Goal: Task Accomplishment & Management: Manage account settings

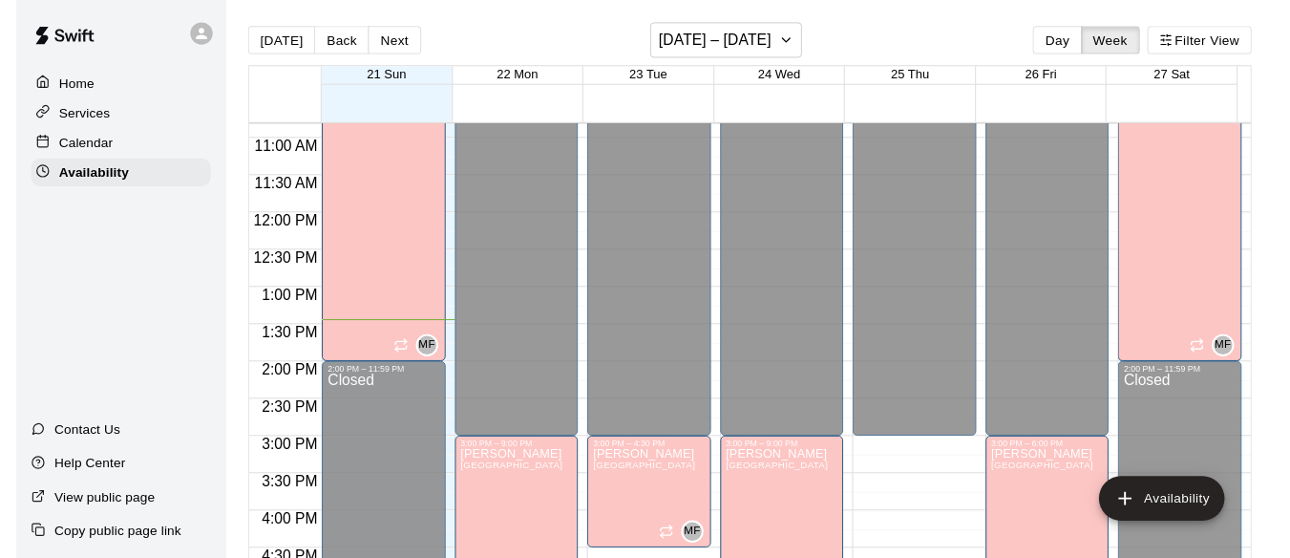
scroll to position [827, 0]
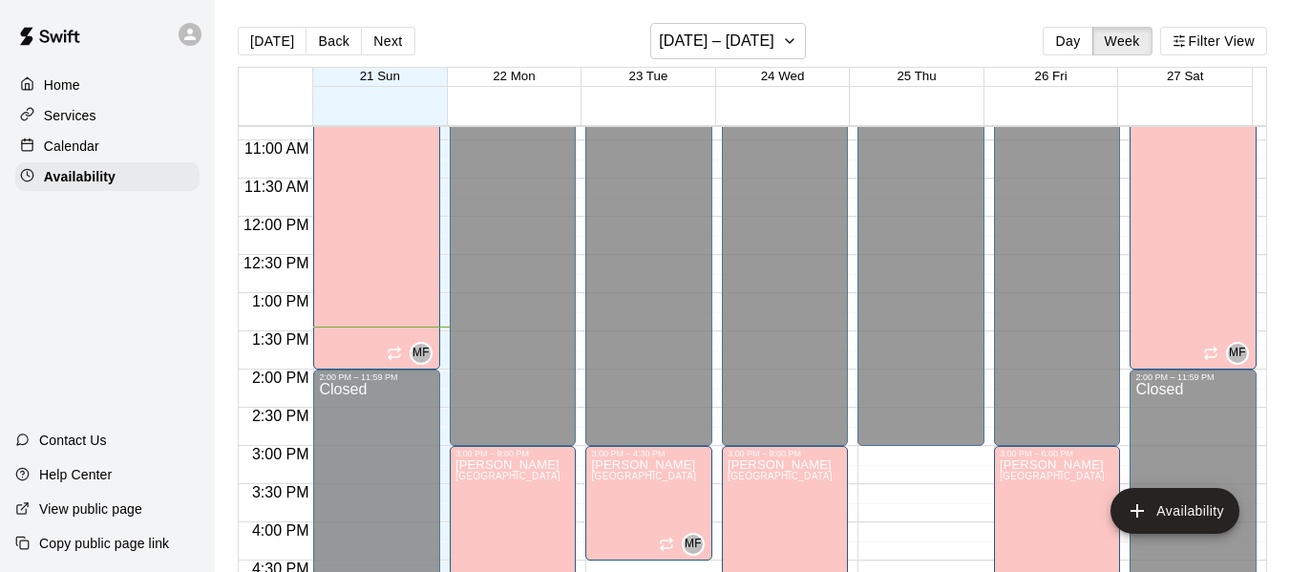
click at [68, 143] on p "Calendar" at bounding box center [71, 146] width 55 height 19
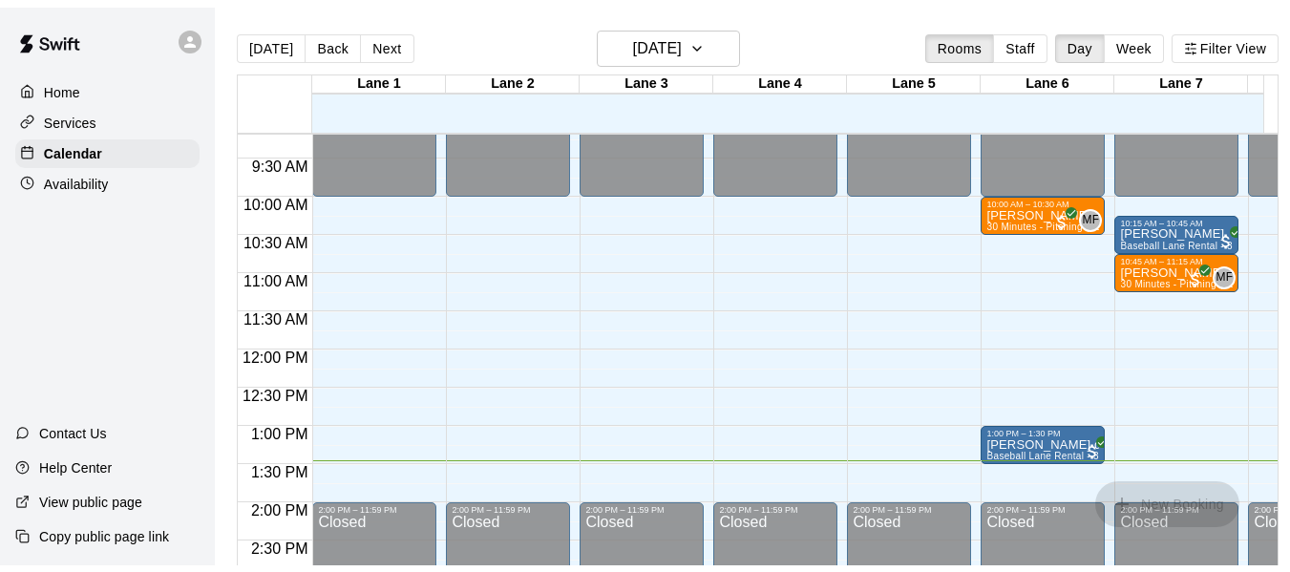
scroll to position [703, 0]
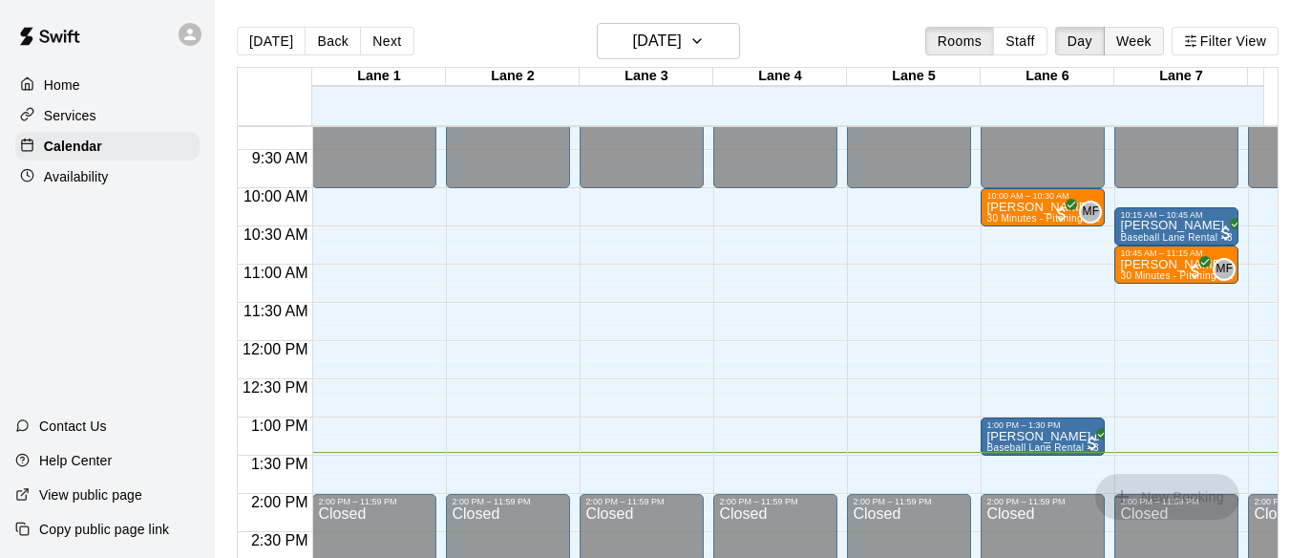
click at [1155, 32] on button "Week" at bounding box center [1134, 41] width 60 height 29
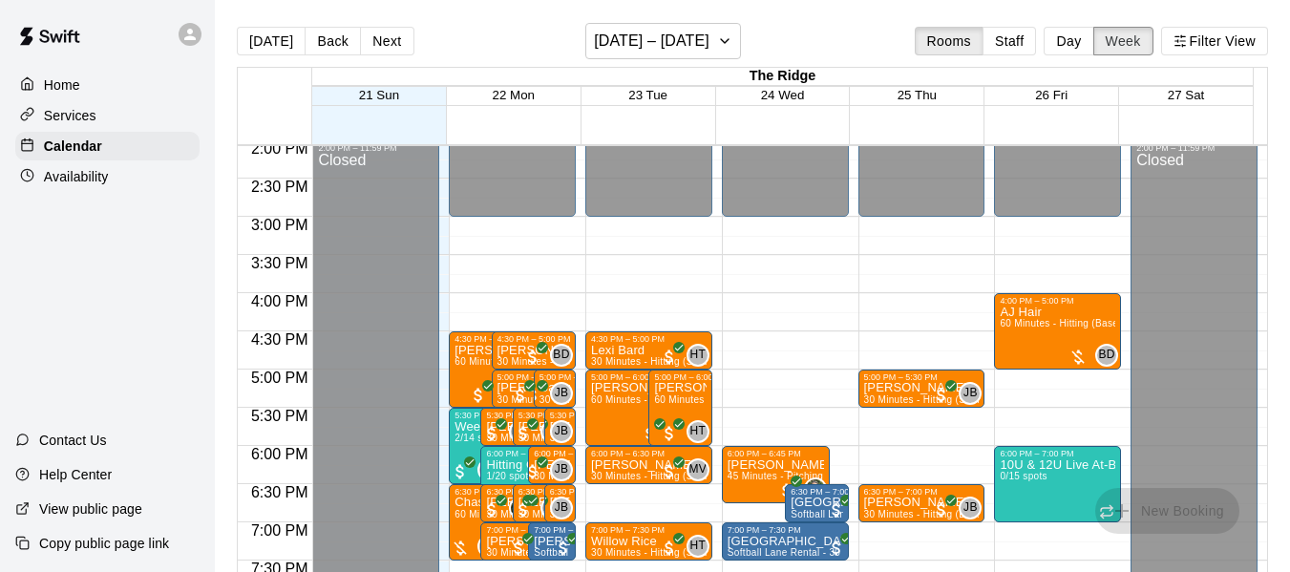
scroll to position [1153, 0]
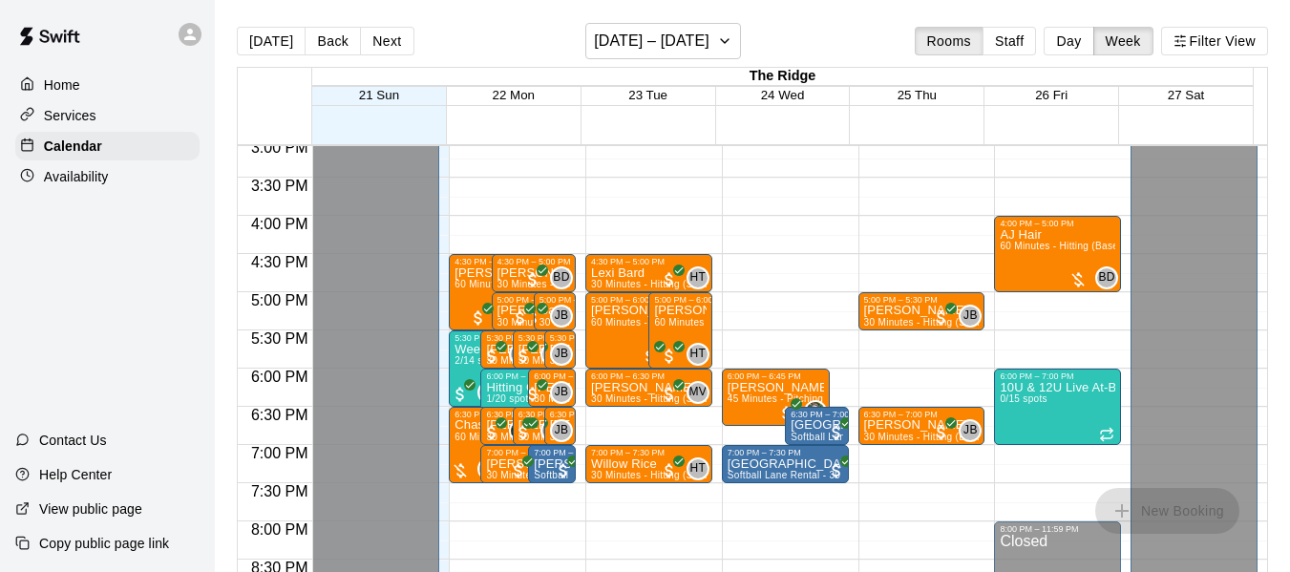
click at [90, 181] on p "Availability" at bounding box center [76, 176] width 65 height 19
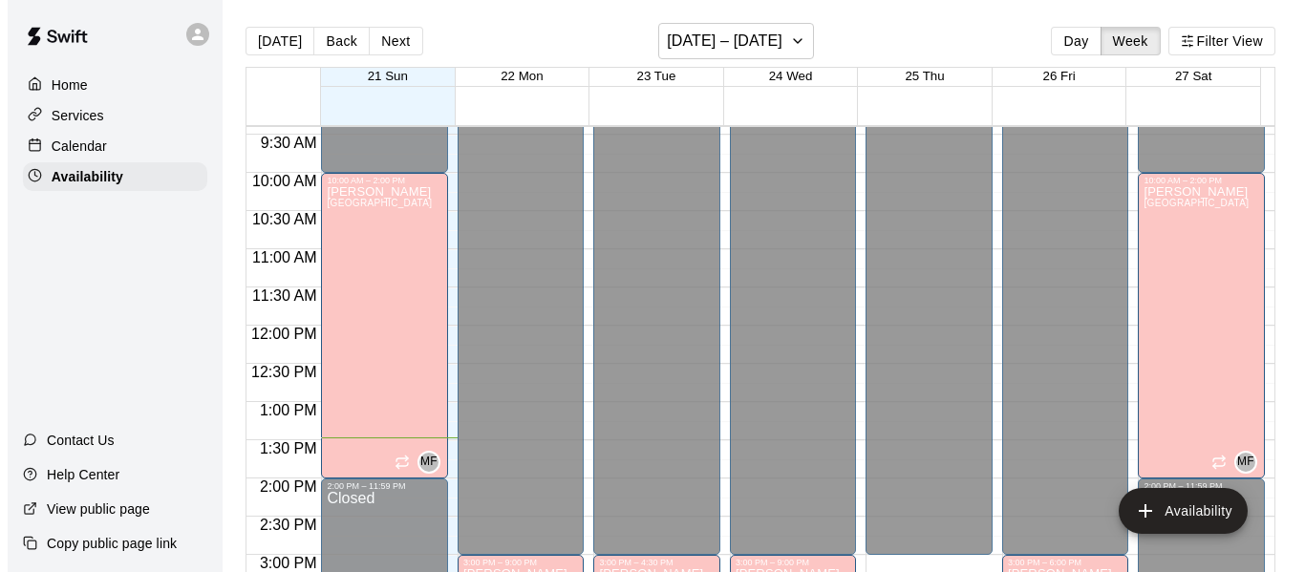
scroll to position [717, 0]
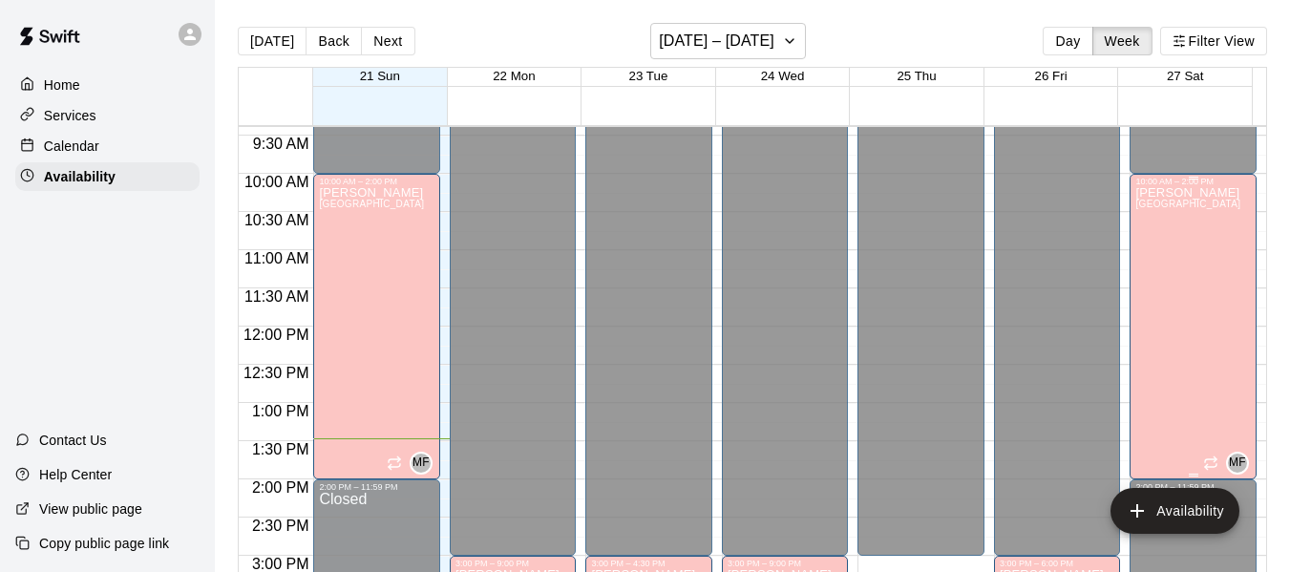
click at [1175, 290] on div "[PERSON_NAME][GEOGRAPHIC_DATA][PERSON_NAME][PERSON_NAME][PERSON_NAME][PERSON_NA…" at bounding box center [1188, 472] width 105 height 572
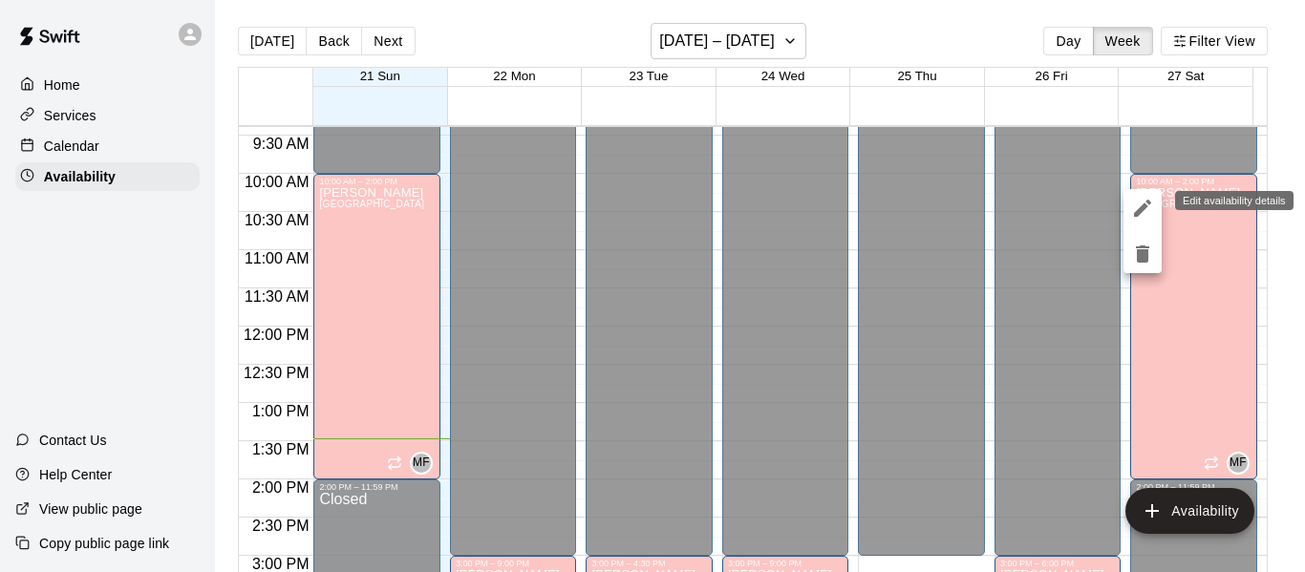
click at [1138, 210] on icon "edit" at bounding box center [1142, 208] width 17 height 17
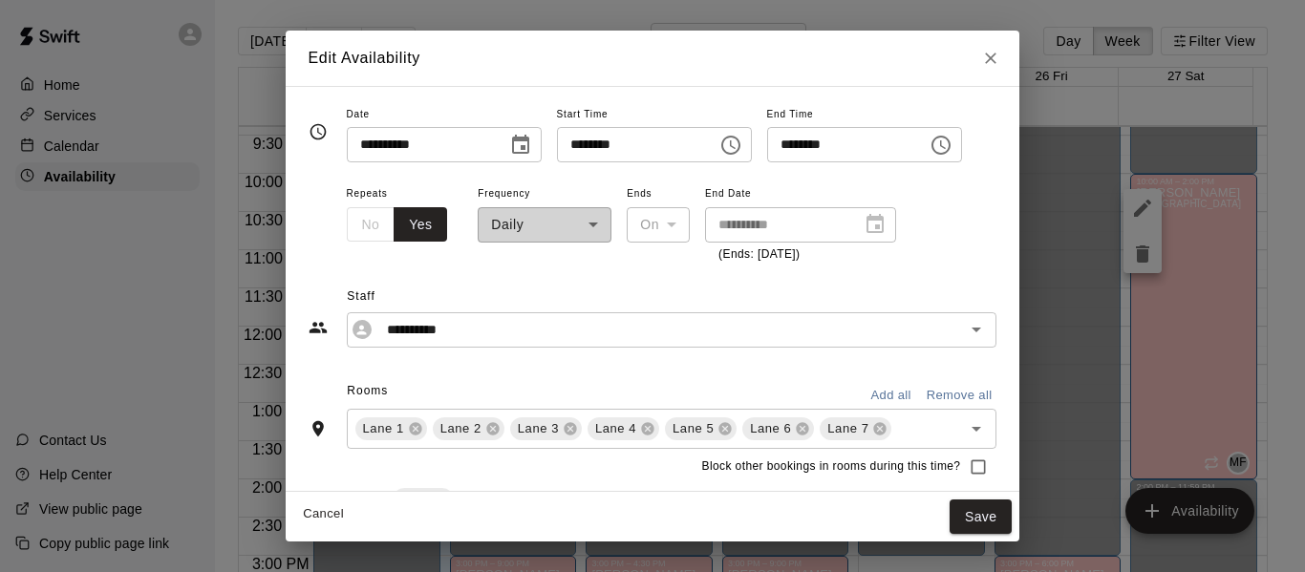
click at [952, 143] on icon "Choose time, selected time is 2:00 PM" at bounding box center [940, 145] width 23 height 23
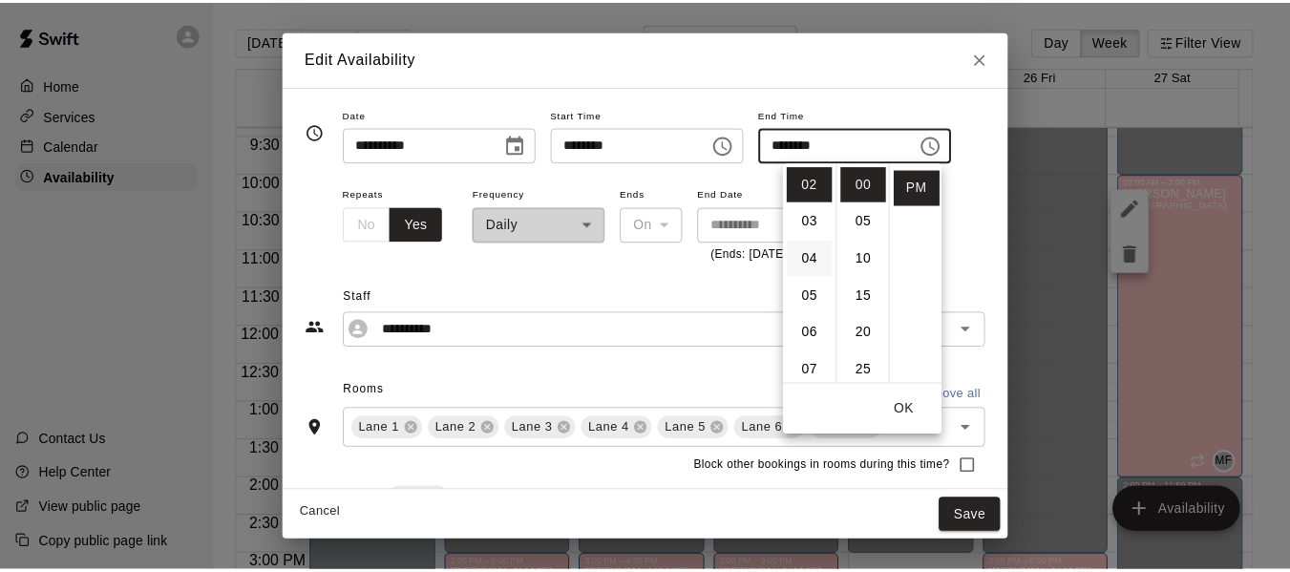
scroll to position [0, 0]
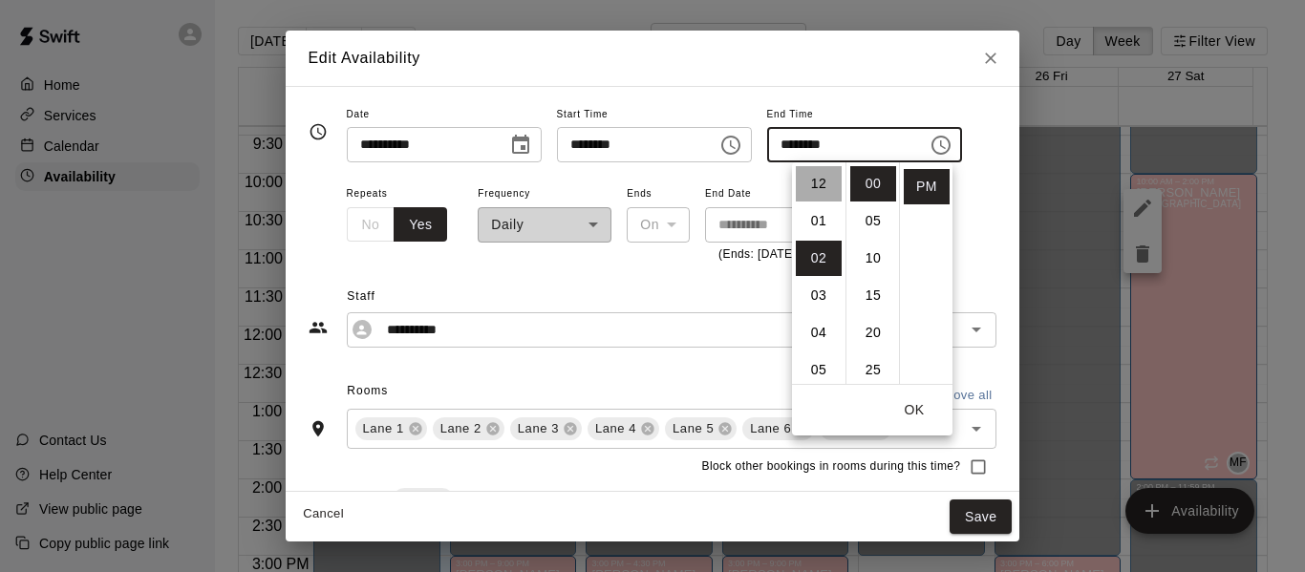
click at [817, 181] on li "12" at bounding box center [819, 183] width 46 height 35
type input "********"
click at [918, 407] on button "OK" at bounding box center [913, 410] width 61 height 35
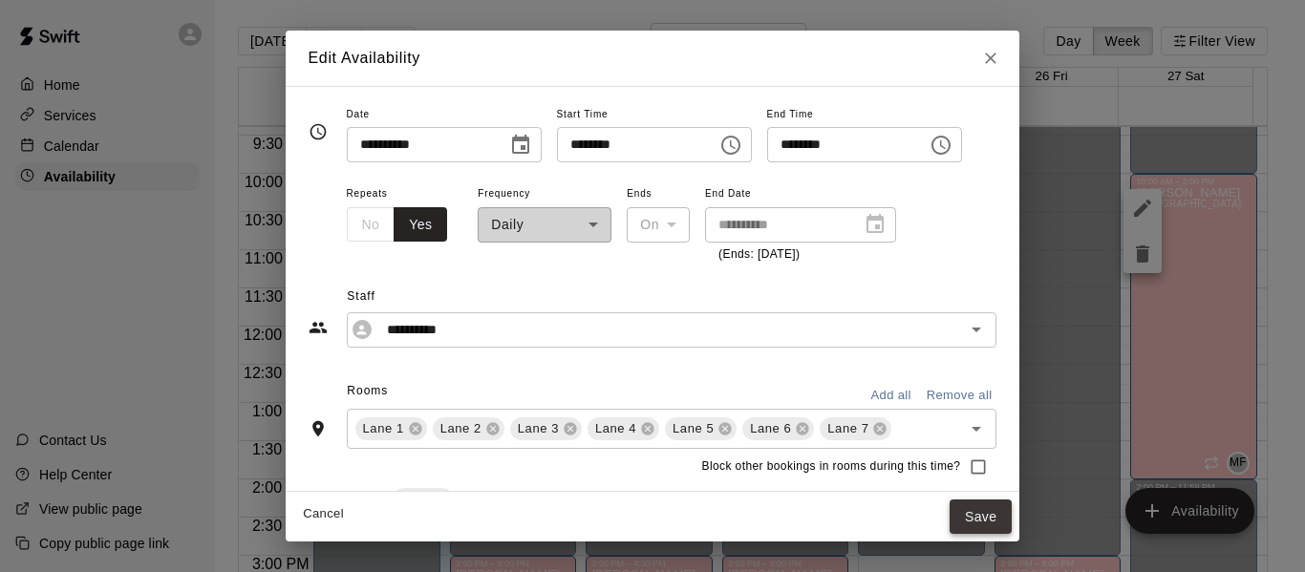
click at [1009, 511] on button "Save" at bounding box center [980, 516] width 63 height 35
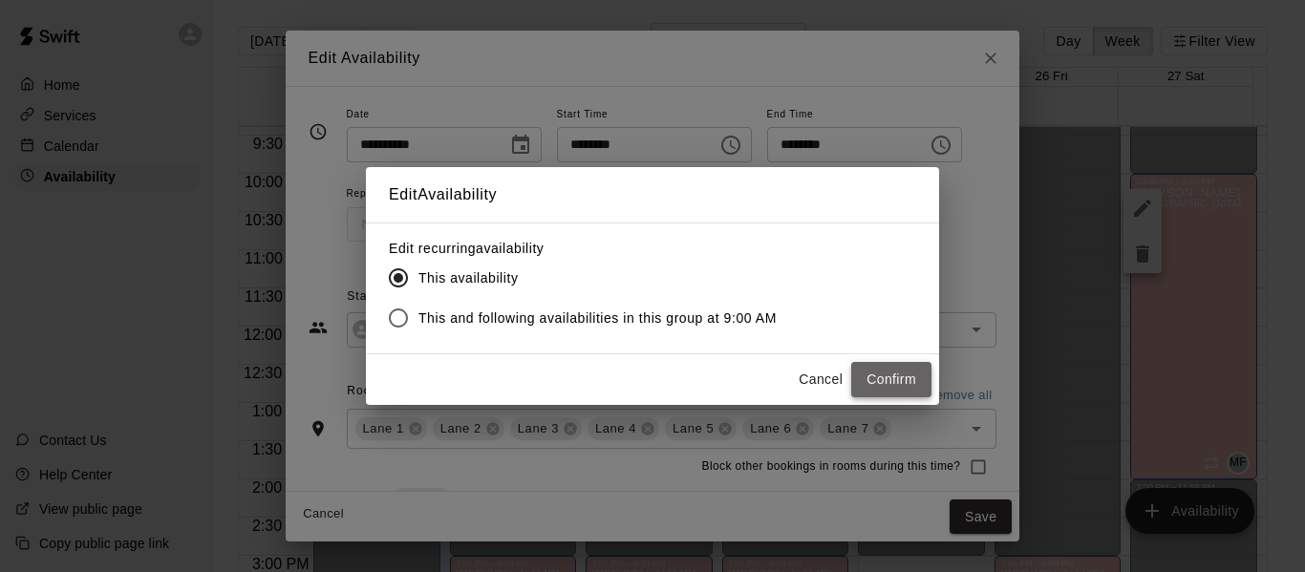
click at [889, 374] on button "Confirm" at bounding box center [891, 379] width 80 height 35
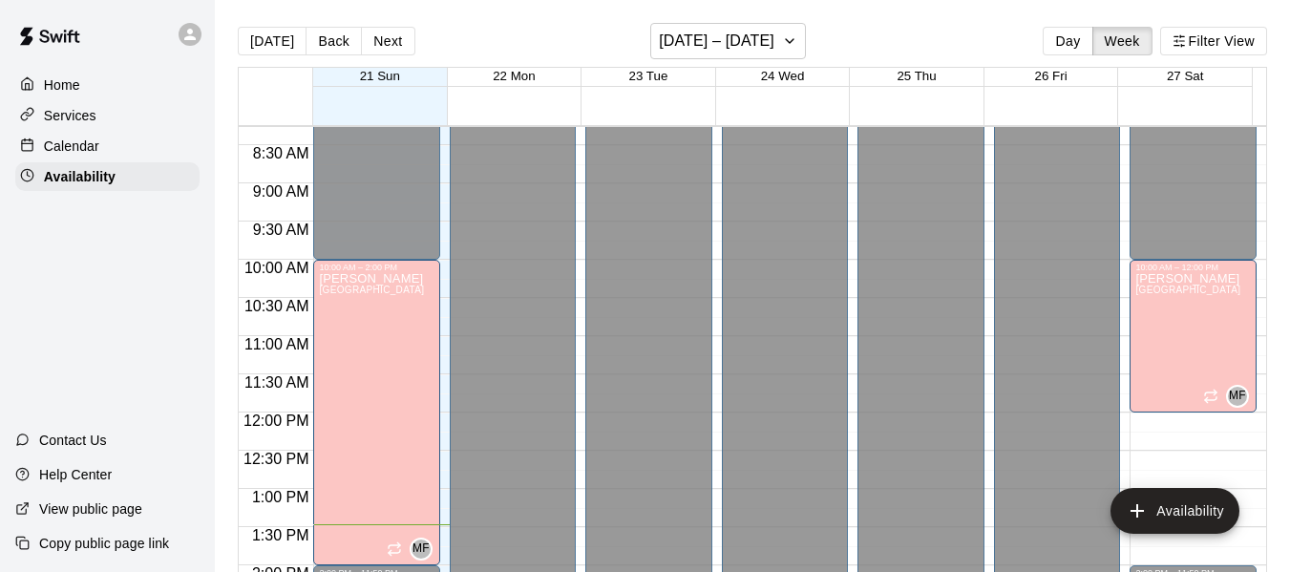
scroll to position [630, 0]
click at [794, 42] on icon "button" at bounding box center [790, 41] width 8 height 4
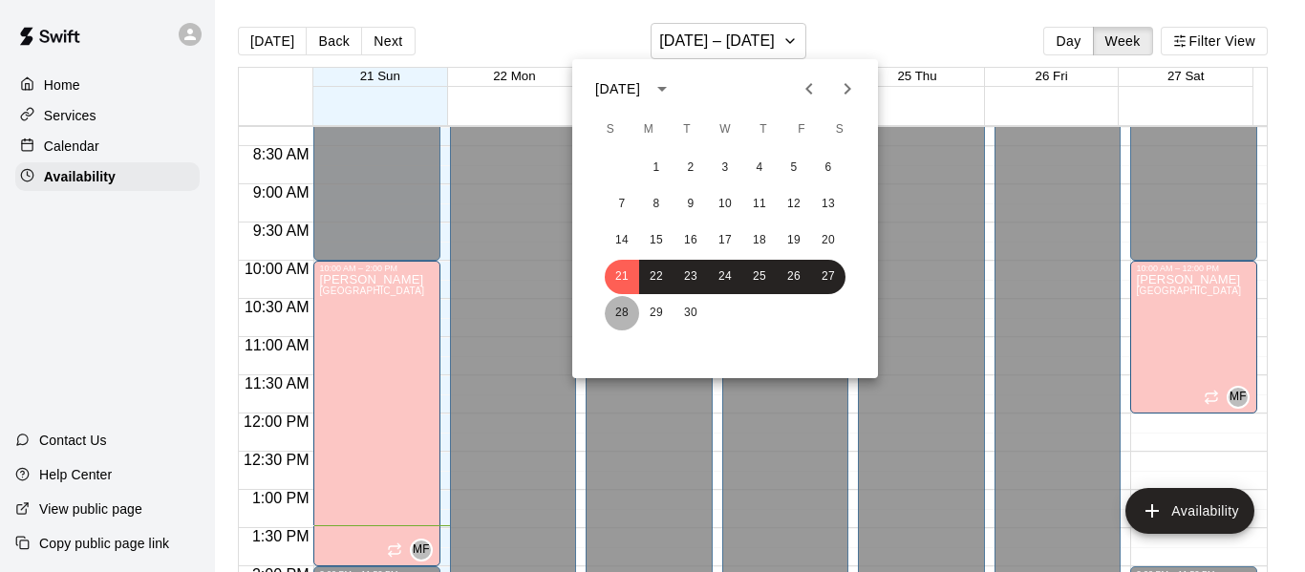
click at [622, 311] on button "28" at bounding box center [622, 313] width 34 height 34
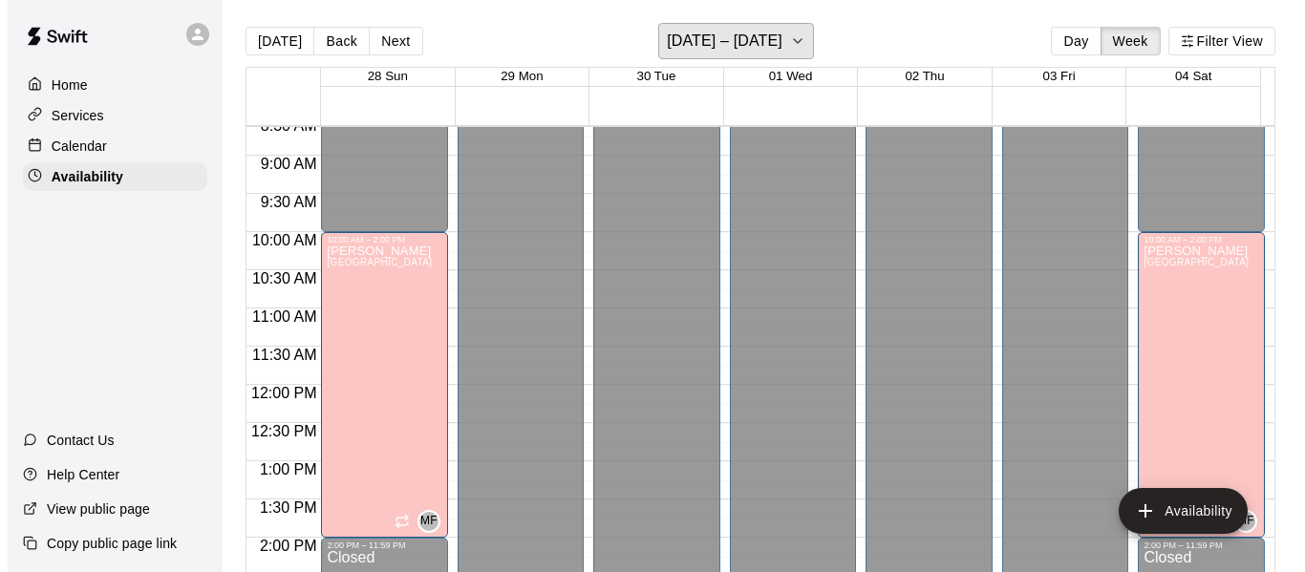
scroll to position [660, 0]
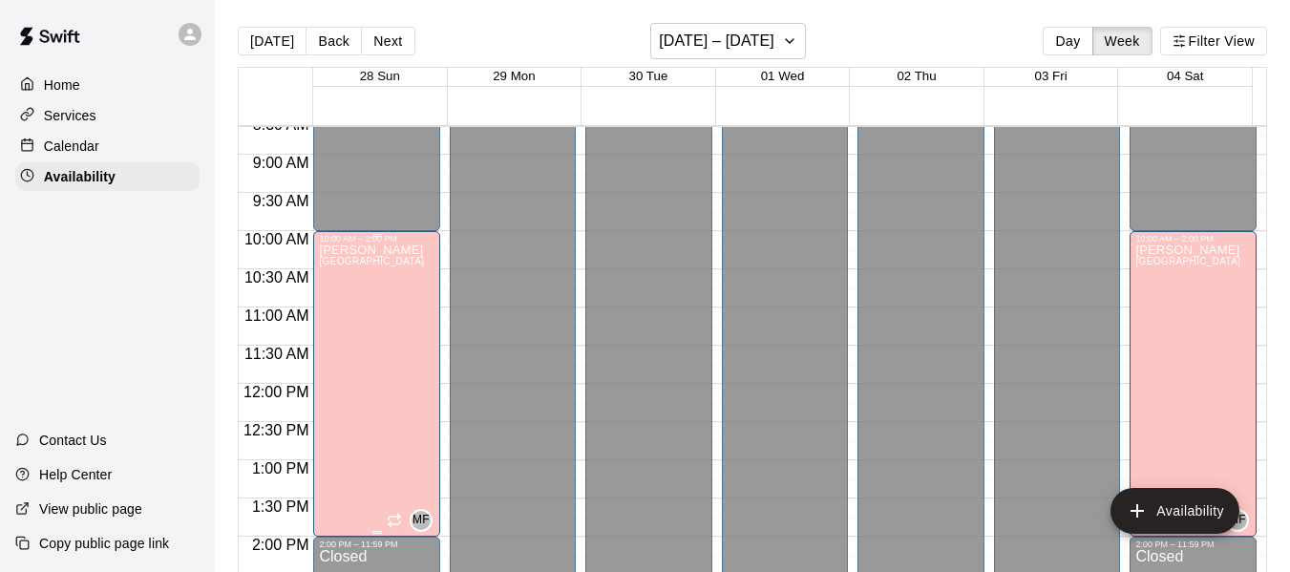
click at [372, 265] on span "[GEOGRAPHIC_DATA]" at bounding box center [371, 261] width 105 height 11
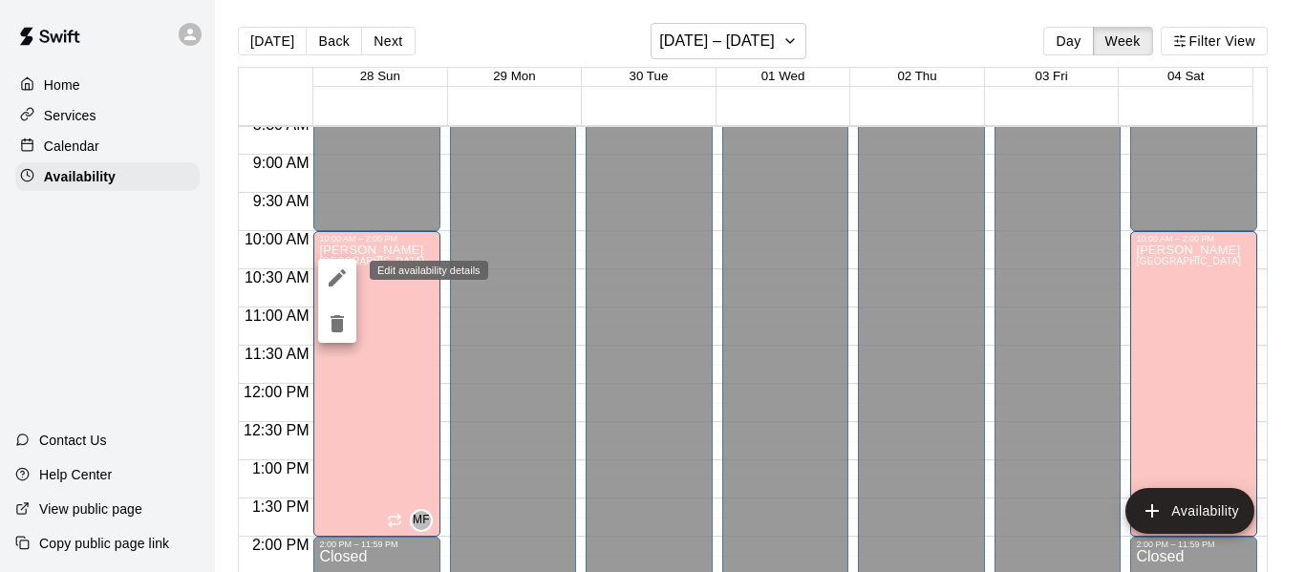
click at [333, 269] on icon "edit" at bounding box center [337, 277] width 23 height 23
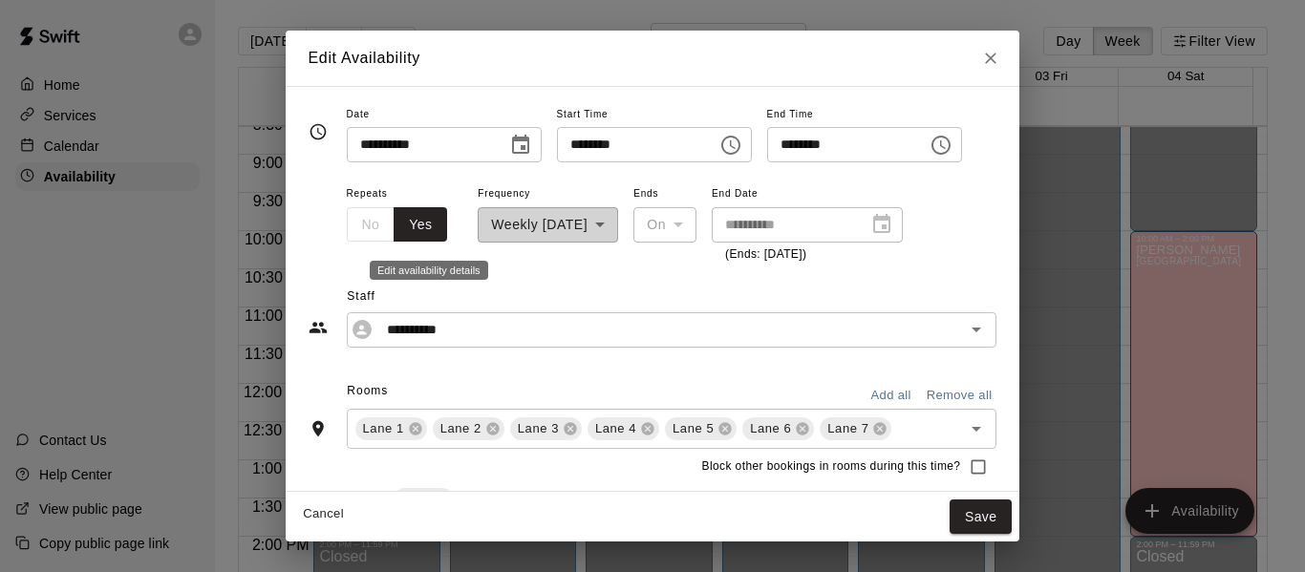
type input "**********"
click at [952, 149] on icon "Choose time, selected time is 2:00 PM" at bounding box center [940, 145] width 23 height 23
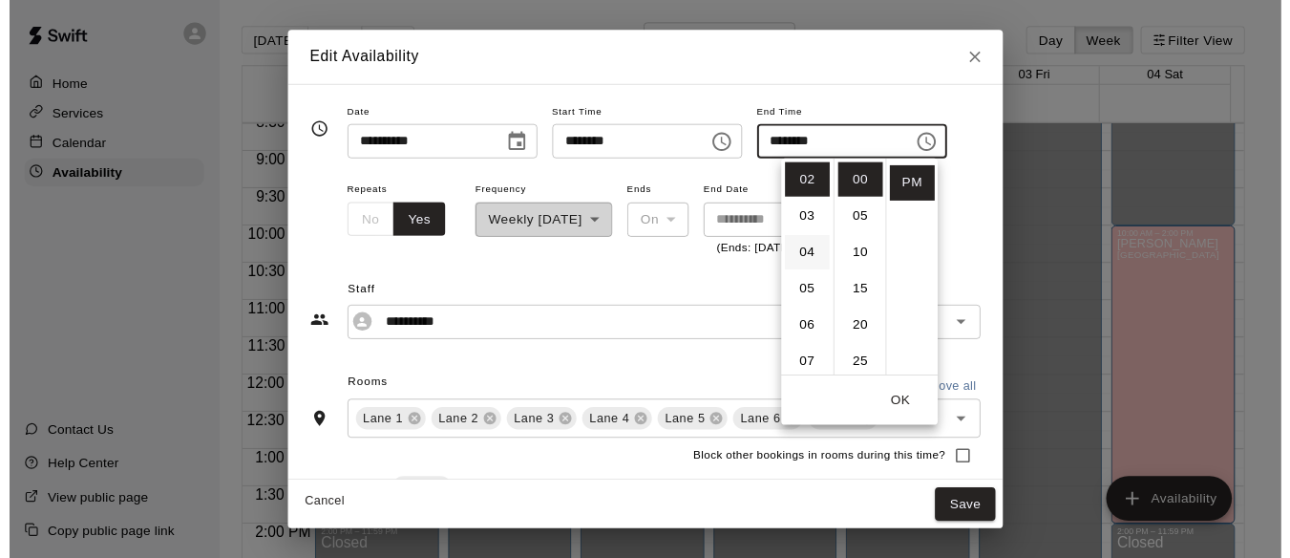
scroll to position [0, 0]
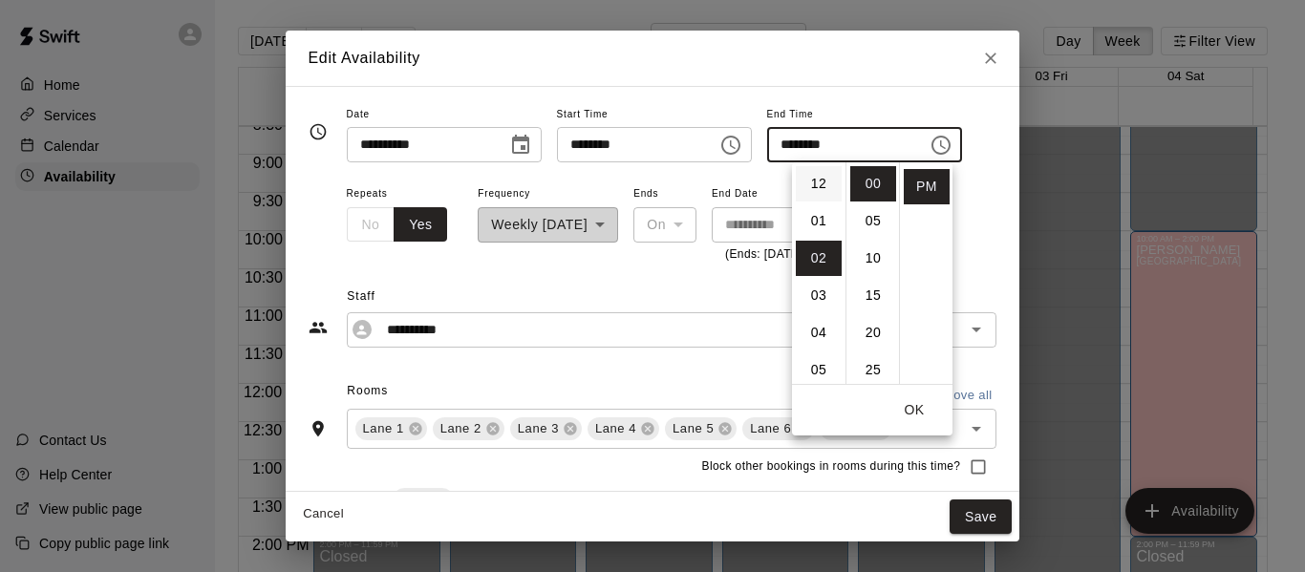
click at [815, 185] on li "12" at bounding box center [819, 183] width 46 height 35
type input "********"
click at [911, 404] on button "OK" at bounding box center [913, 410] width 61 height 35
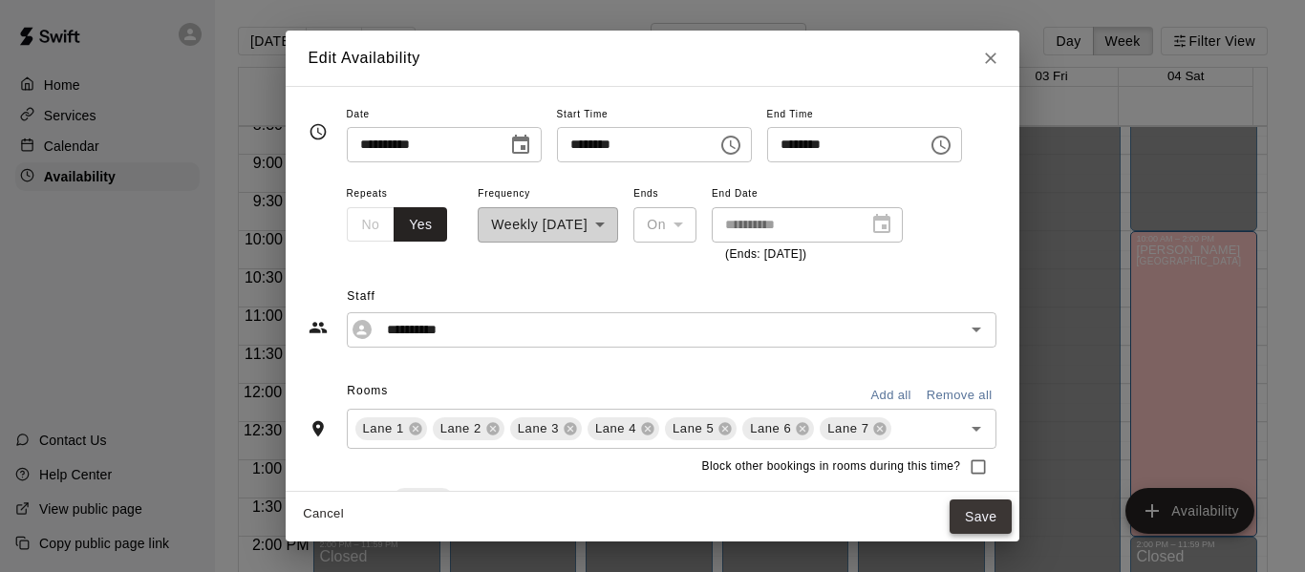
click at [1012, 515] on button "Save" at bounding box center [980, 516] width 63 height 35
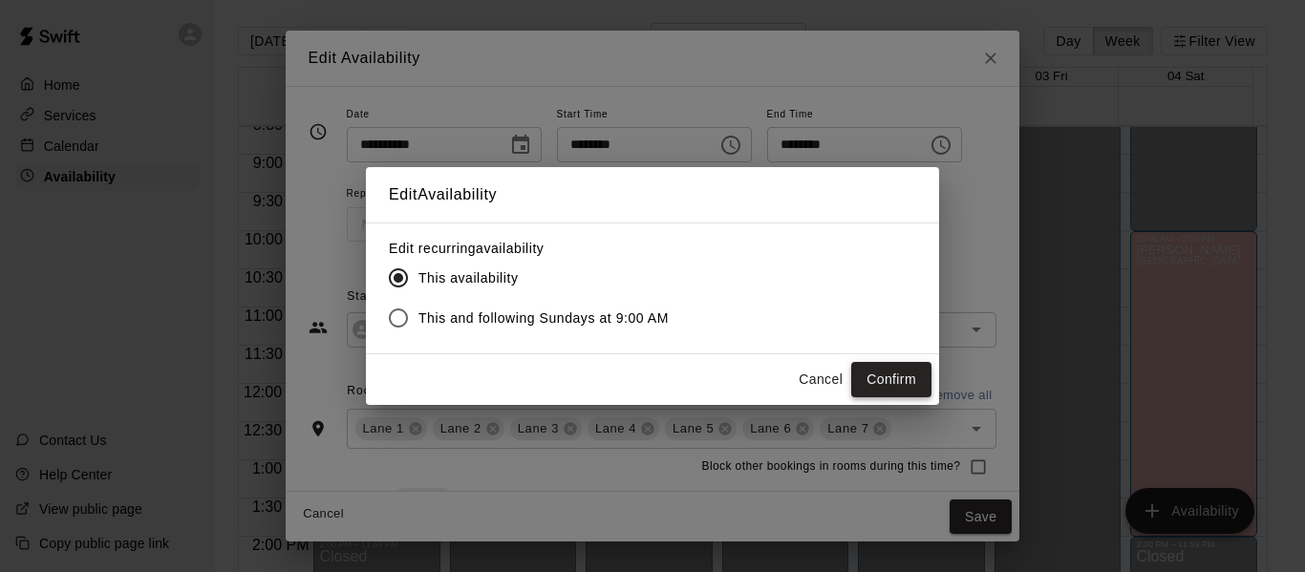
click at [881, 376] on button "Confirm" at bounding box center [891, 379] width 80 height 35
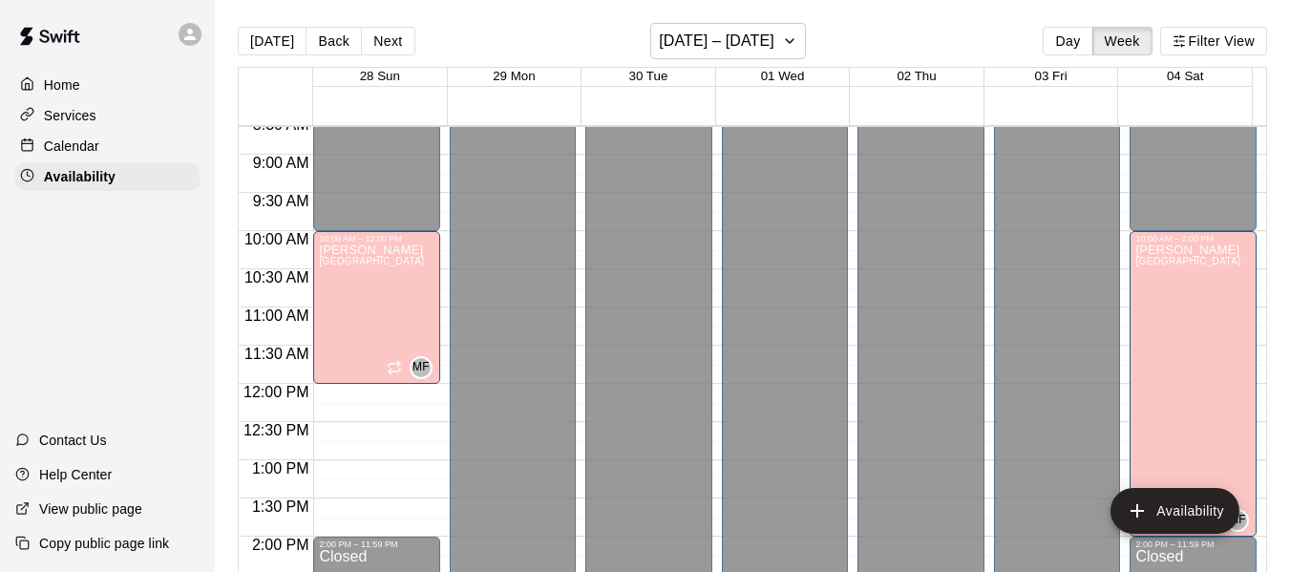
click at [62, 84] on p "Home" at bounding box center [62, 84] width 36 height 19
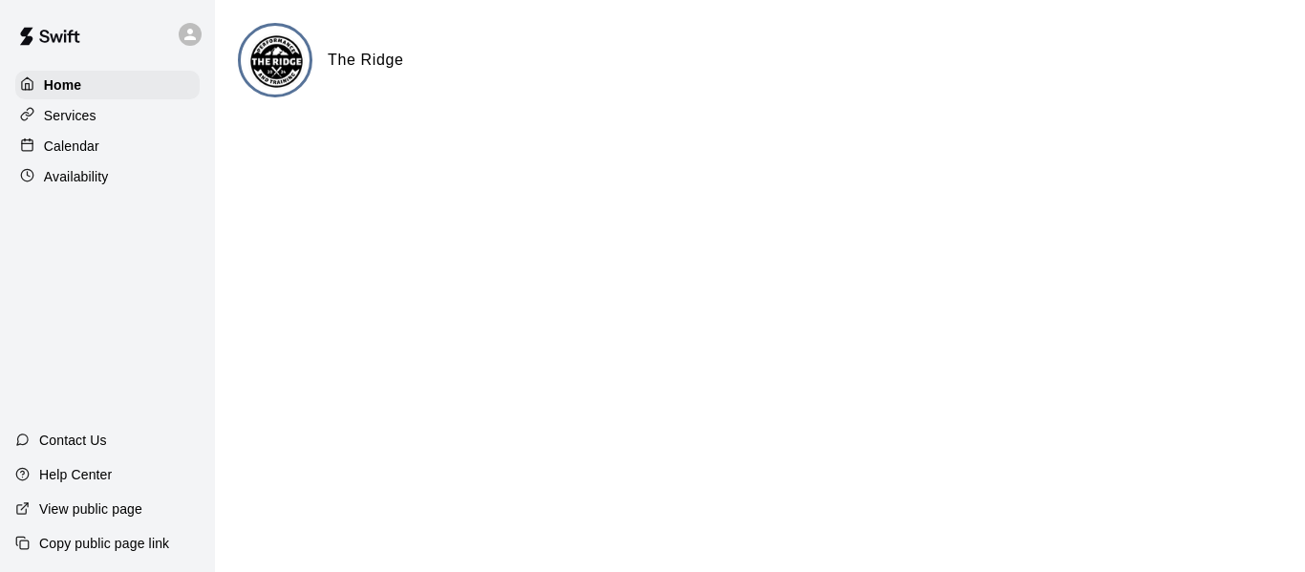
click at [71, 149] on p "Calendar" at bounding box center [71, 146] width 55 height 19
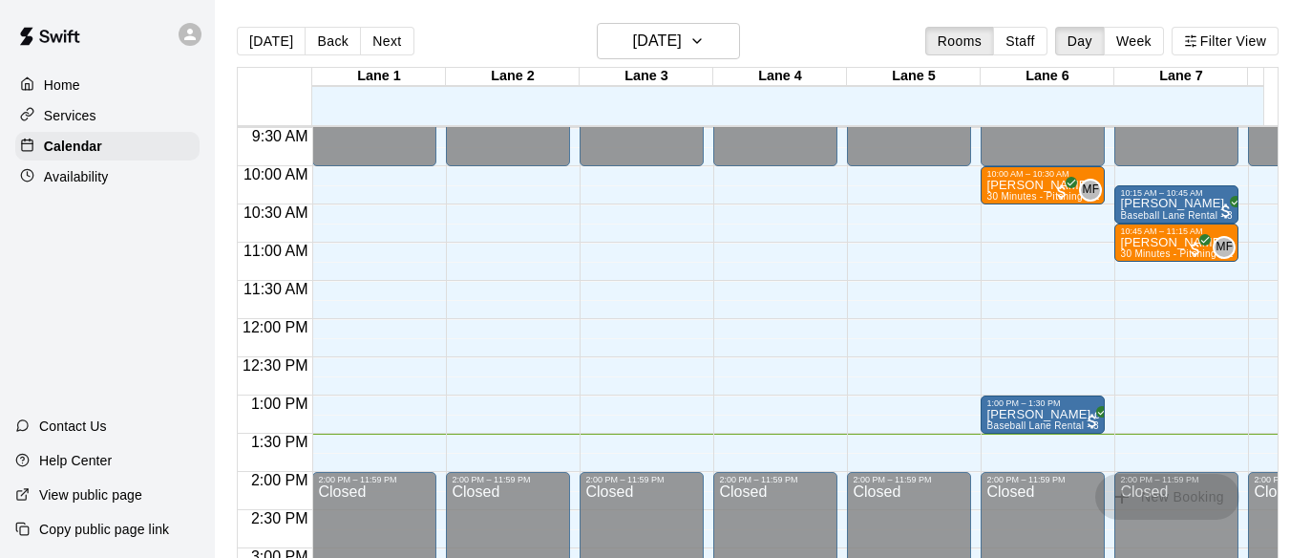
scroll to position [733, 0]
